Goal: Navigation & Orientation: Understand site structure

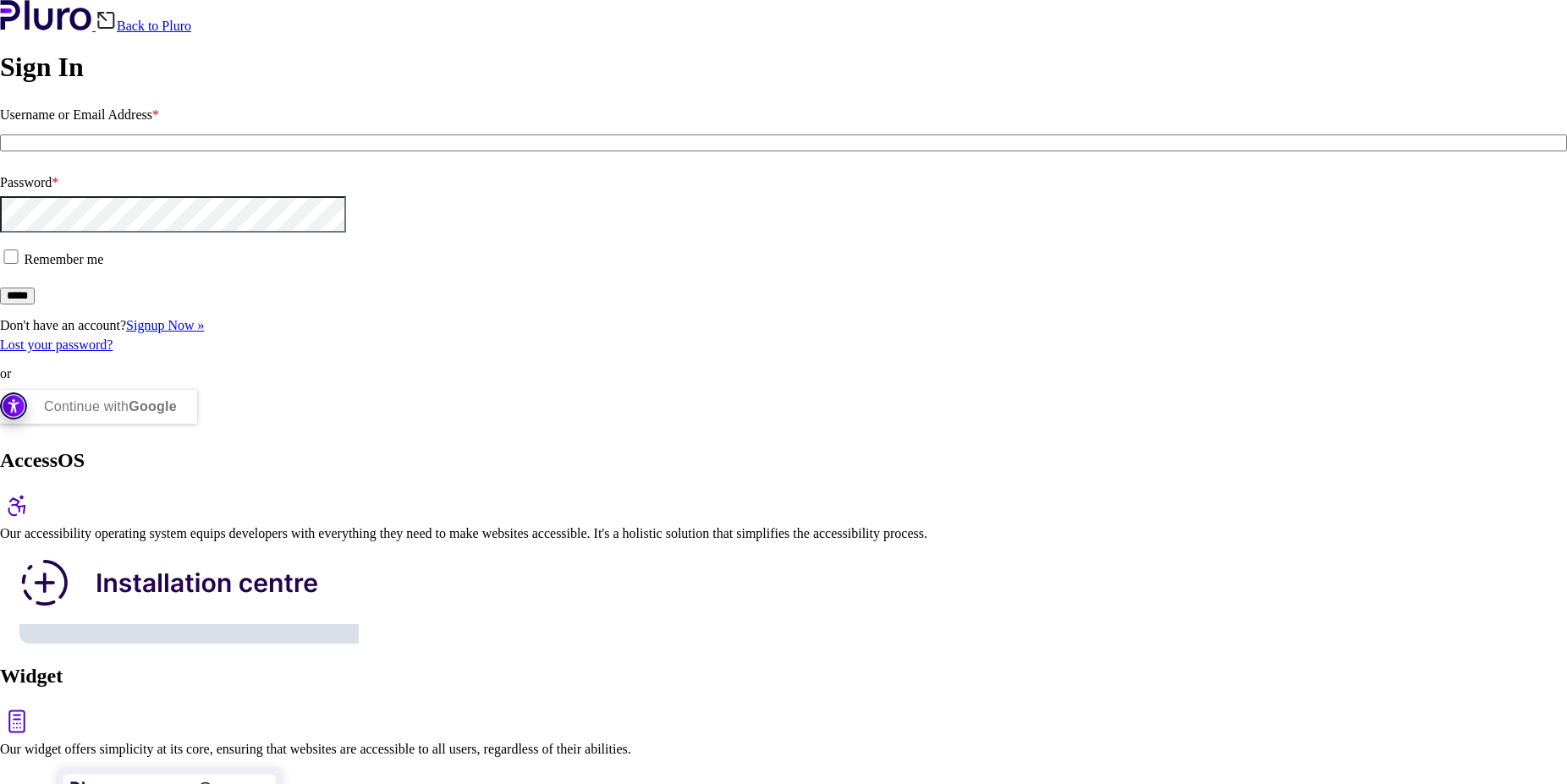
click at [177, 423] on div "Continue with Google" at bounding box center [111, 407] width 133 height 34
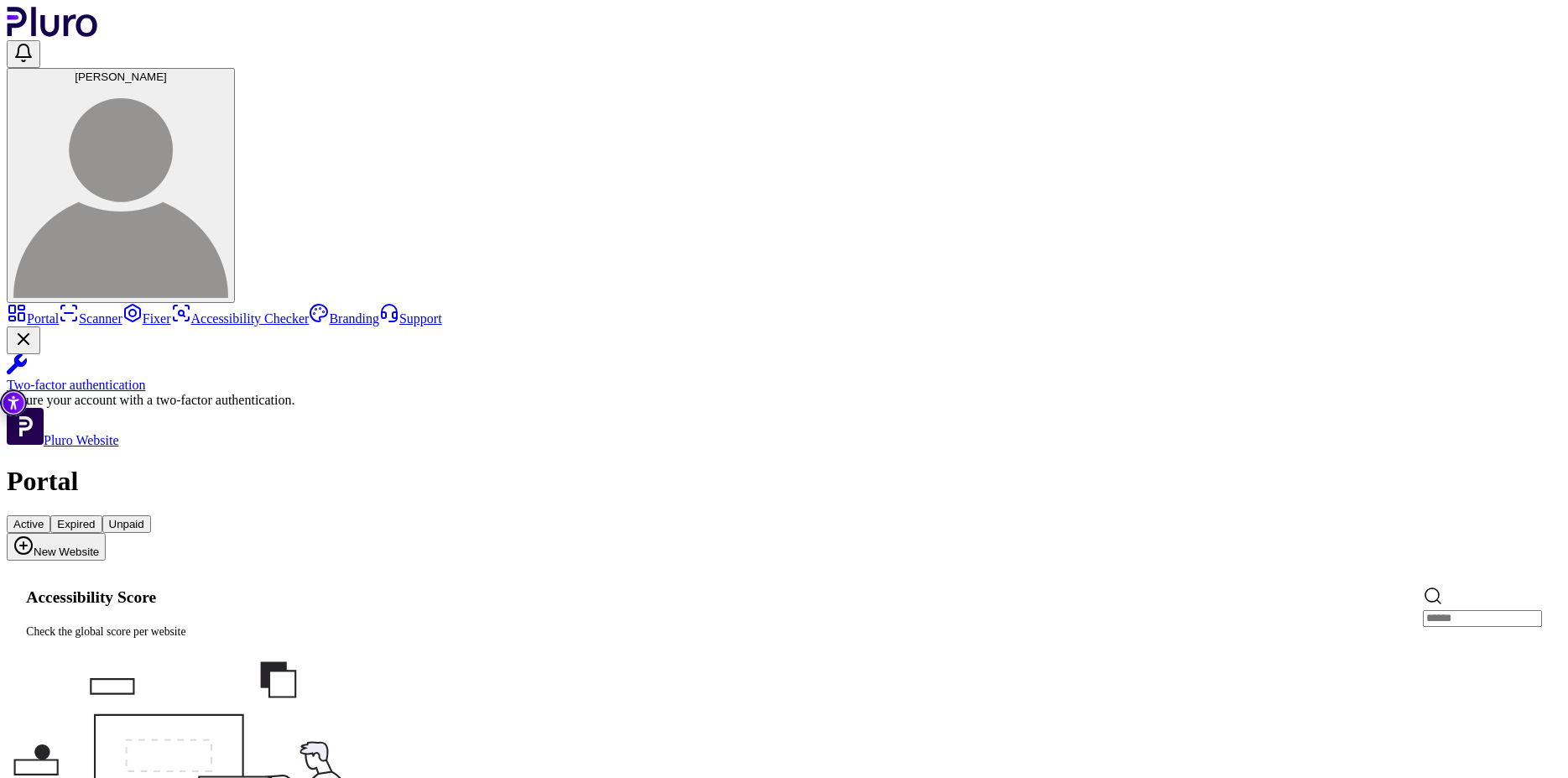
click at [308, 311] on link "Branding" at bounding box center [343, 318] width 70 height 14
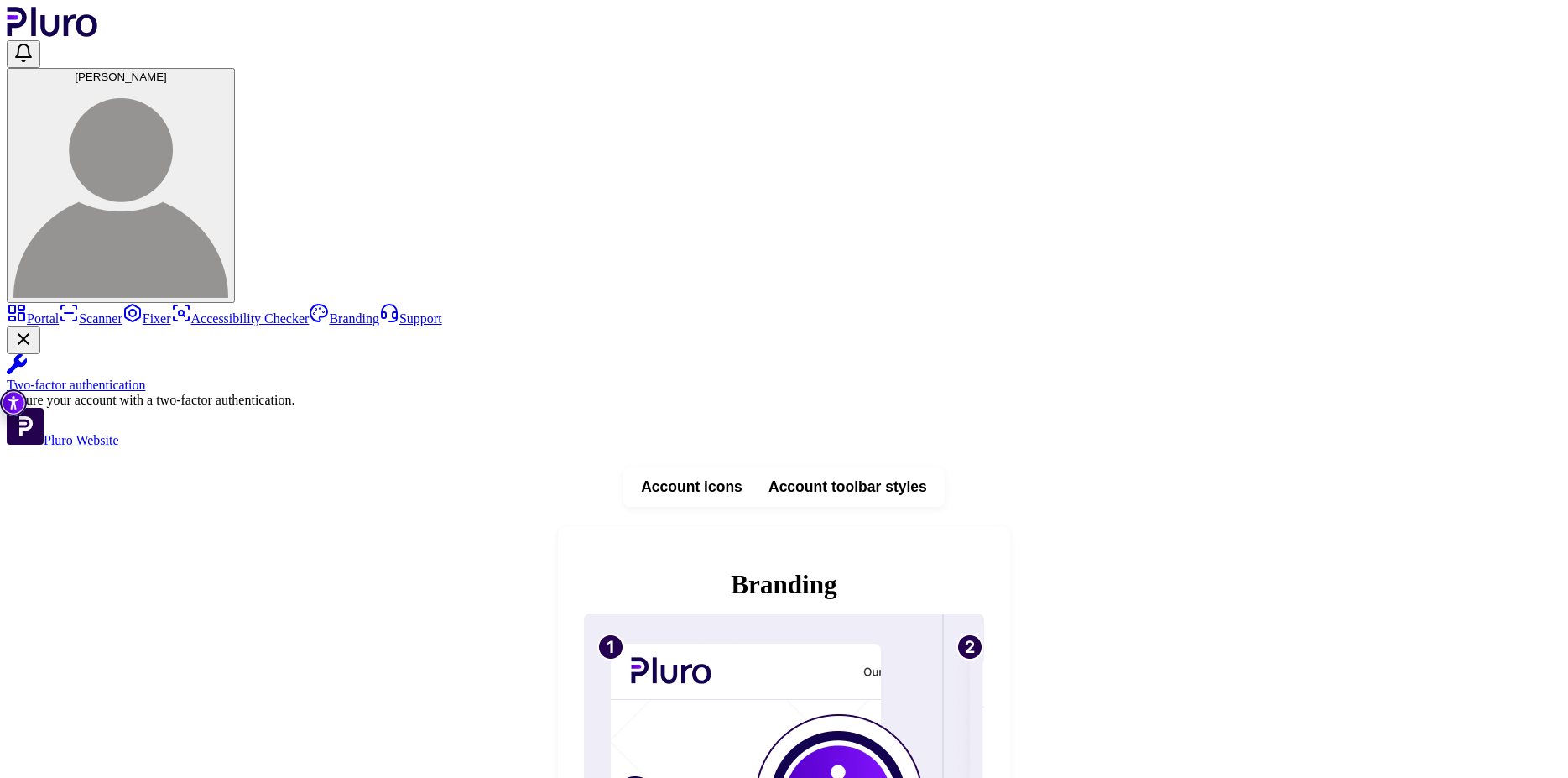
click at [123, 311] on link "Fixer" at bounding box center [147, 318] width 49 height 14
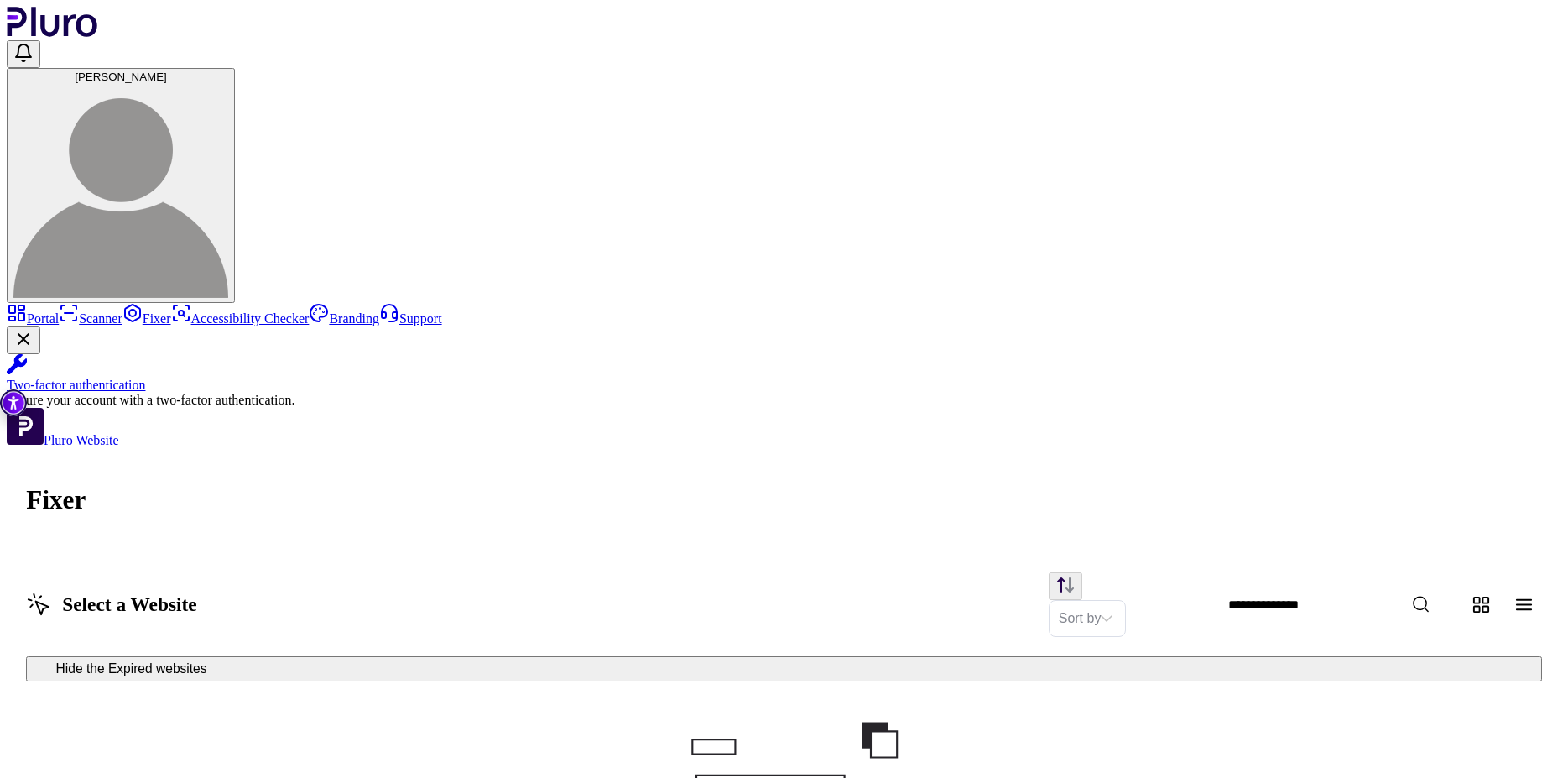
click at [86, 311] on link "Scanner" at bounding box center [91, 318] width 64 height 14
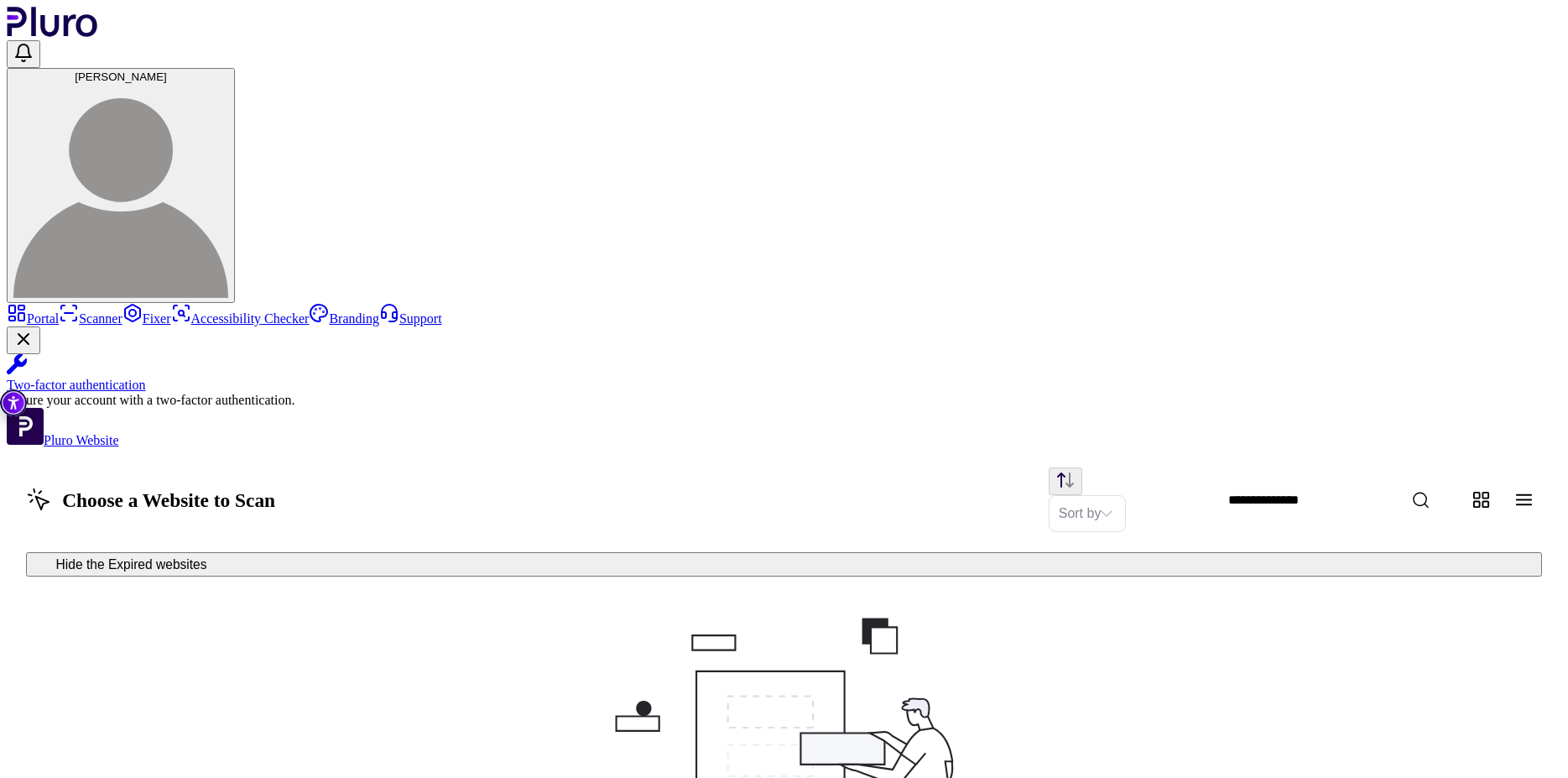
click at [59, 311] on link "Portal" at bounding box center [32, 318] width 52 height 14
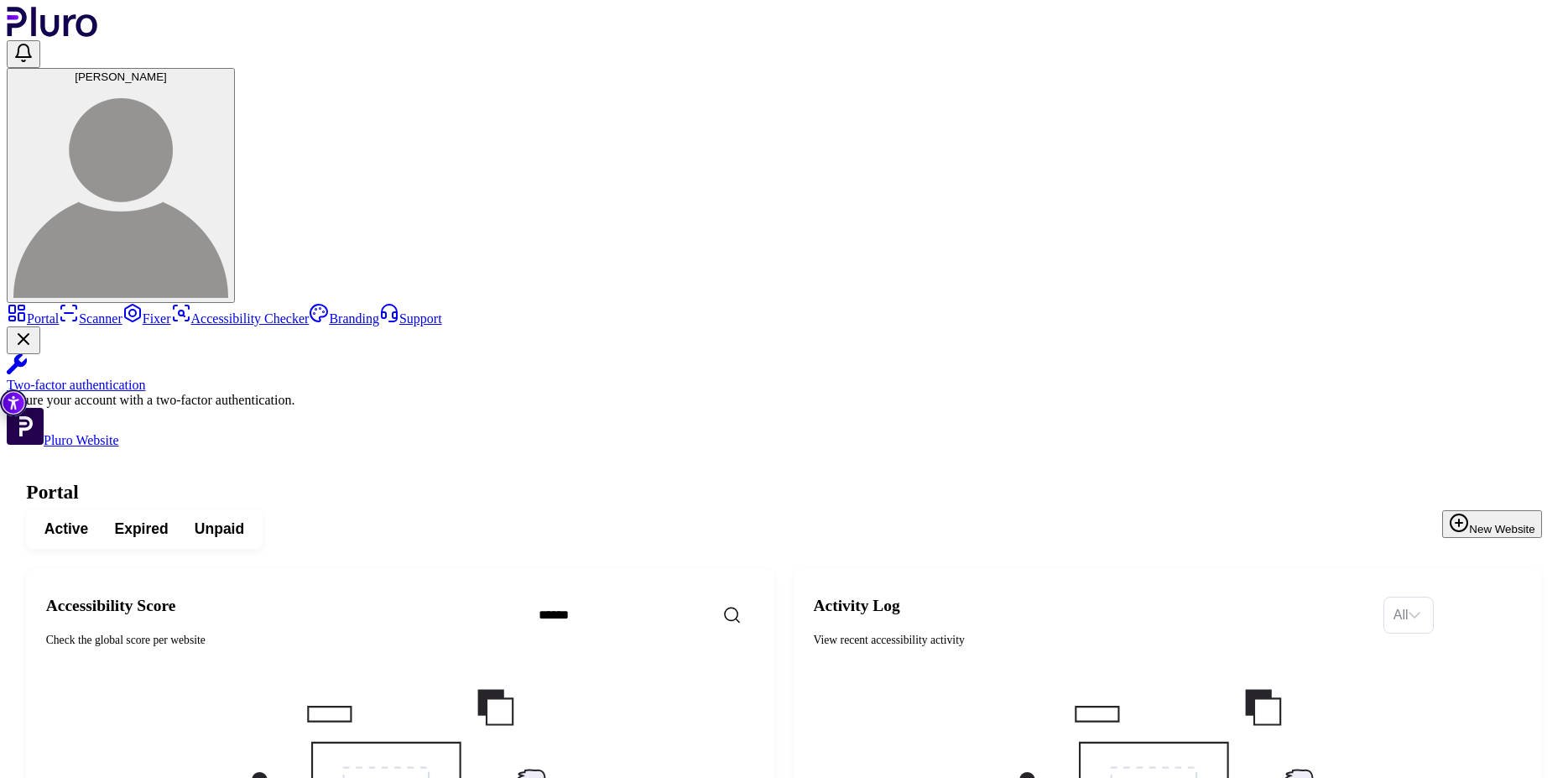
click at [168, 519] on span "Expired" at bounding box center [141, 529] width 53 height 20
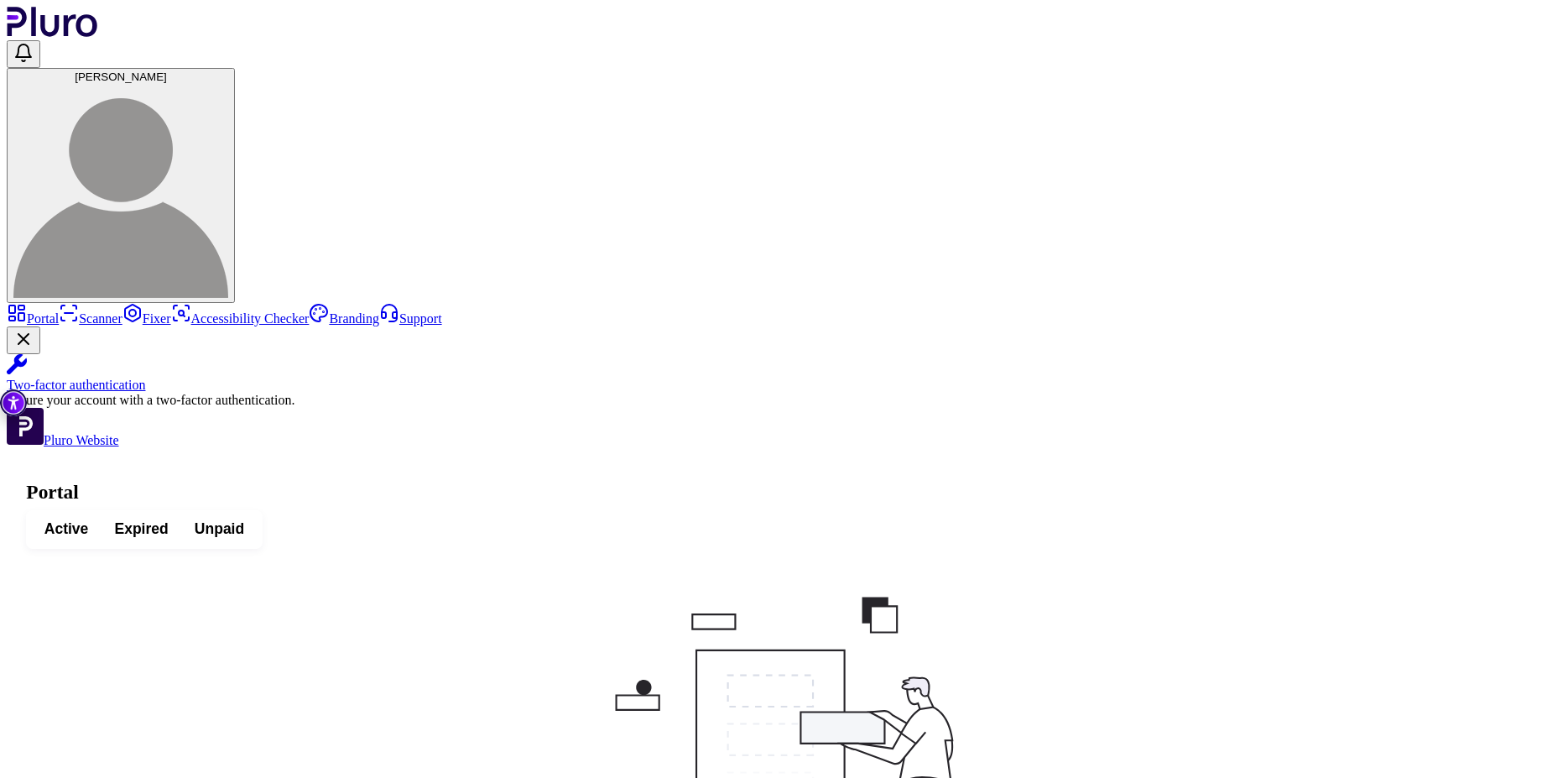
click at [244, 519] on span "Unpaid" at bounding box center [219, 529] width 50 height 20
click at [112, 447] on link "Pluro Website" at bounding box center [63, 440] width 112 height 14
